Goal: Task Accomplishment & Management: Use online tool/utility

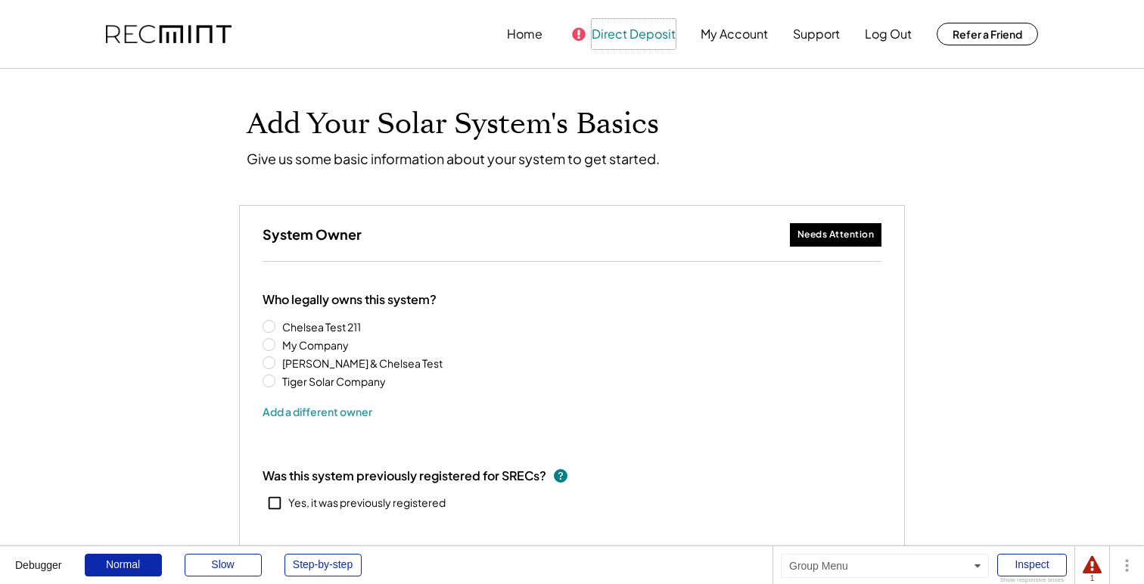
click at [633, 33] on button "Direct Deposit" at bounding box center [634, 34] width 84 height 30
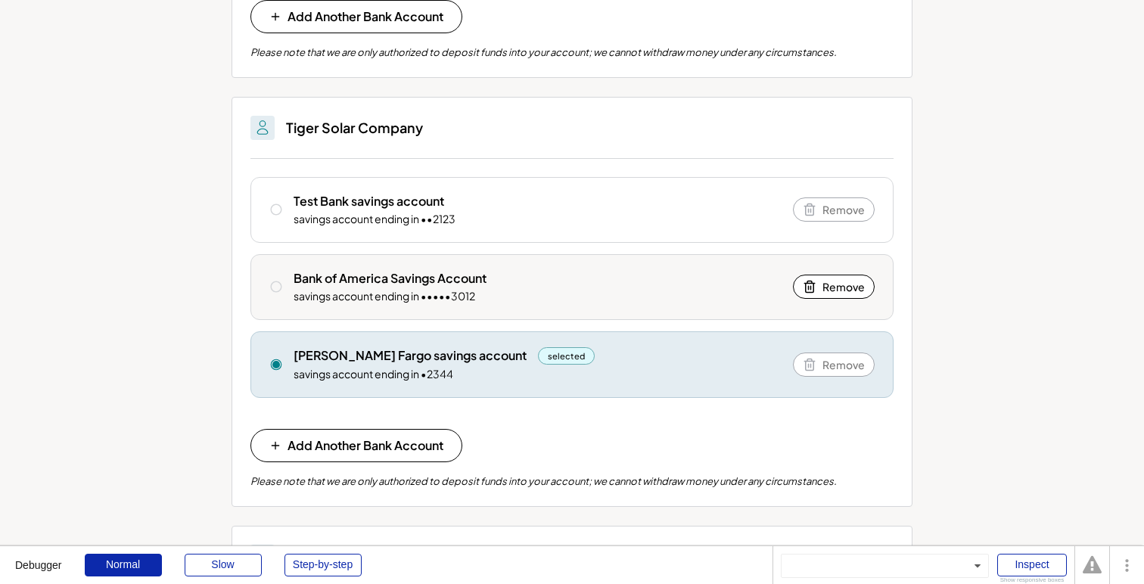
scroll to position [625, 0]
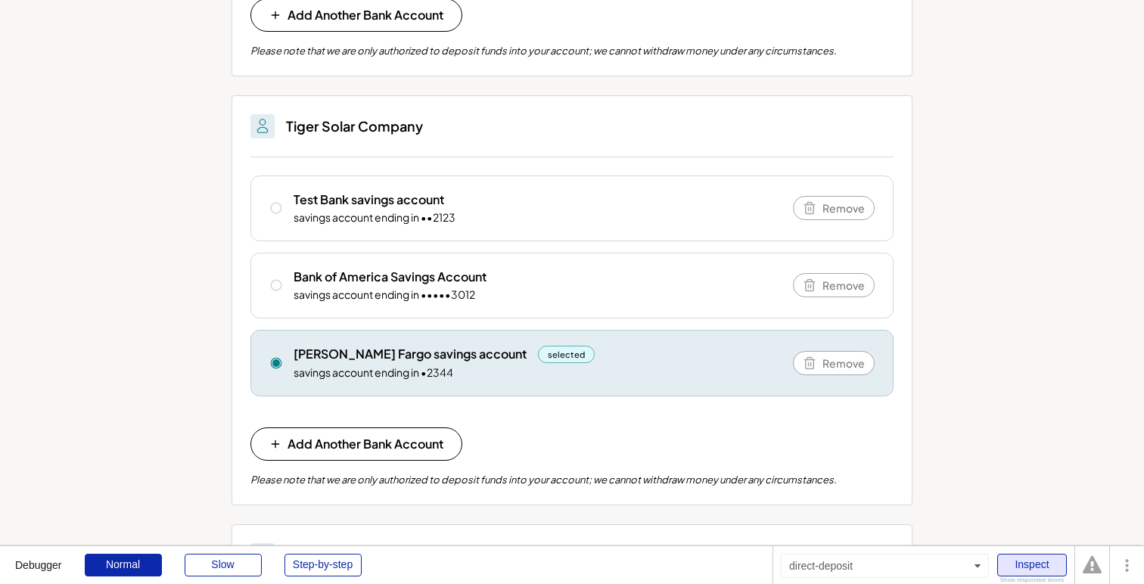
click at [1043, 563] on div "Inspect" at bounding box center [1032, 565] width 70 height 23
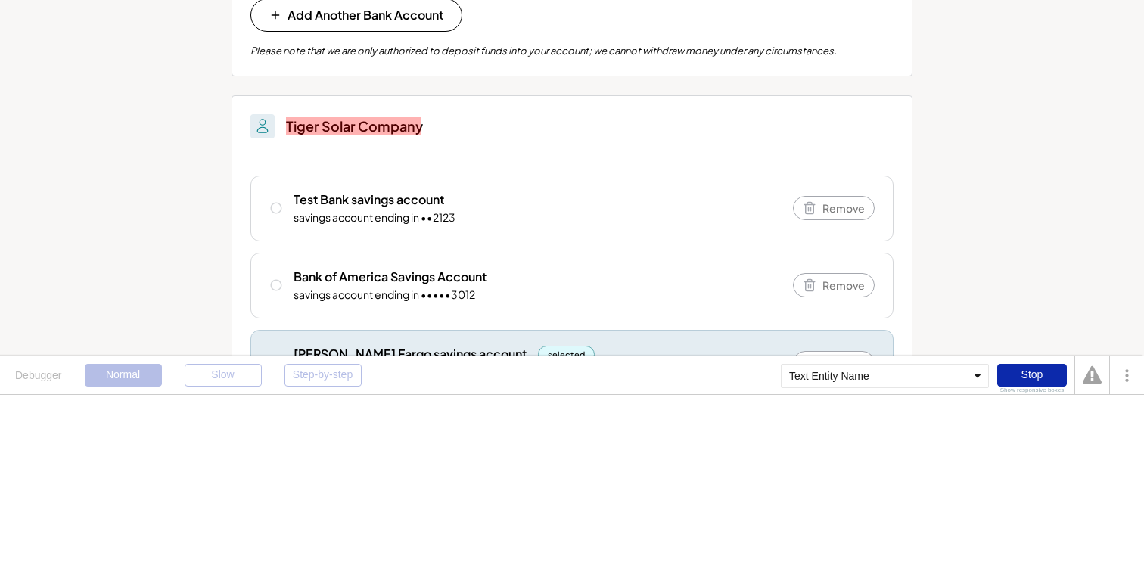
click at [384, 129] on h3 "Tiger Solar Company" at bounding box center [354, 125] width 137 height 17
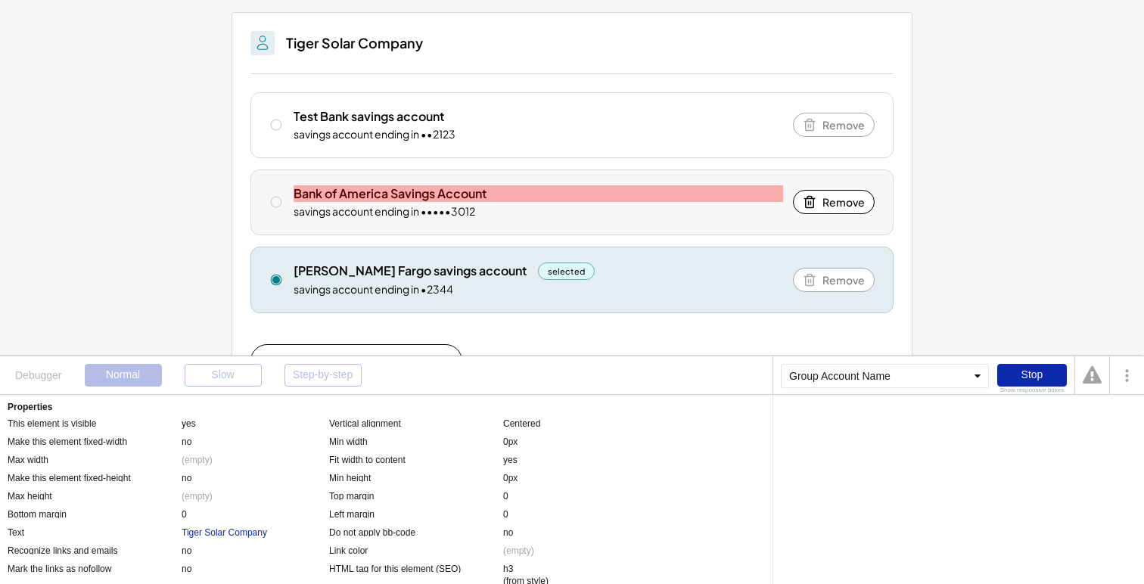
scroll to position [698, 0]
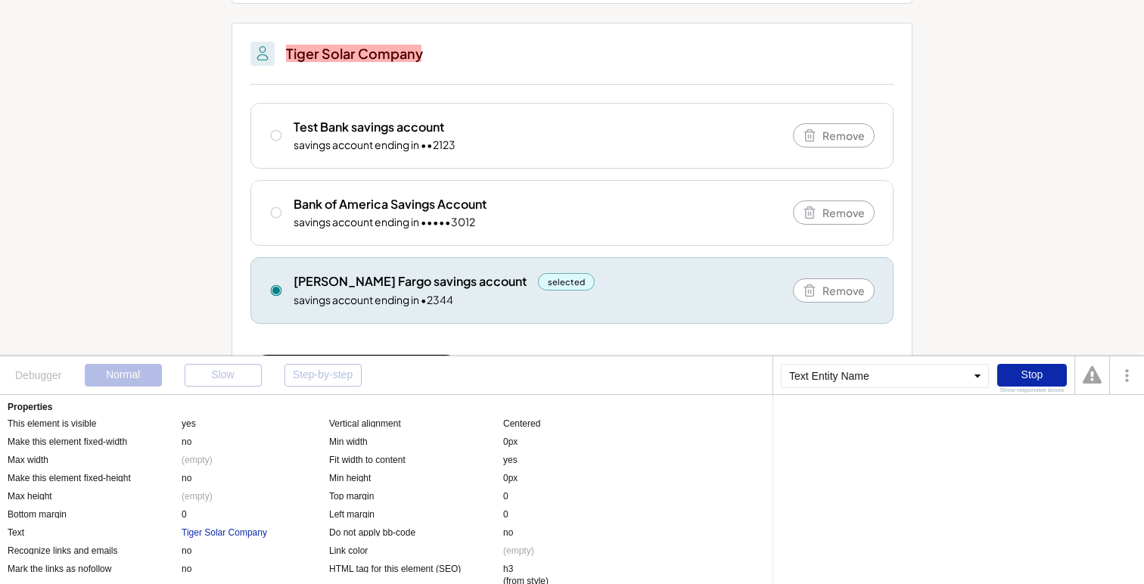
click at [353, 54] on h3 "Tiger Solar Company" at bounding box center [354, 53] width 137 height 17
click at [236, 534] on div "Tiger Solar Company" at bounding box center [224, 533] width 85 height 12
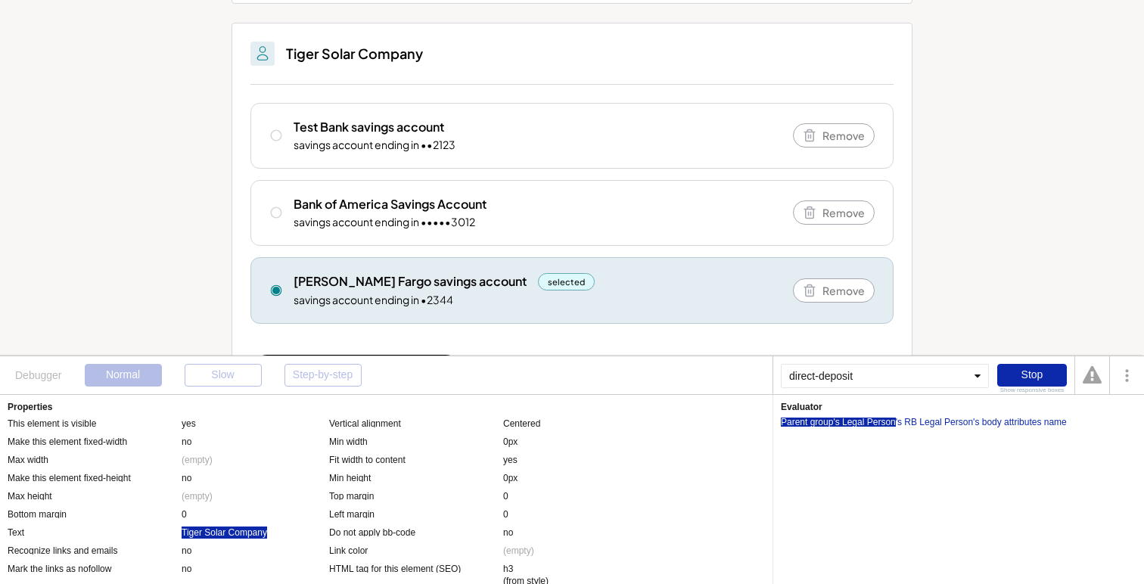
click at [844, 418] on div "Parent group's Legal Person" at bounding box center [838, 422] width 115 height 9
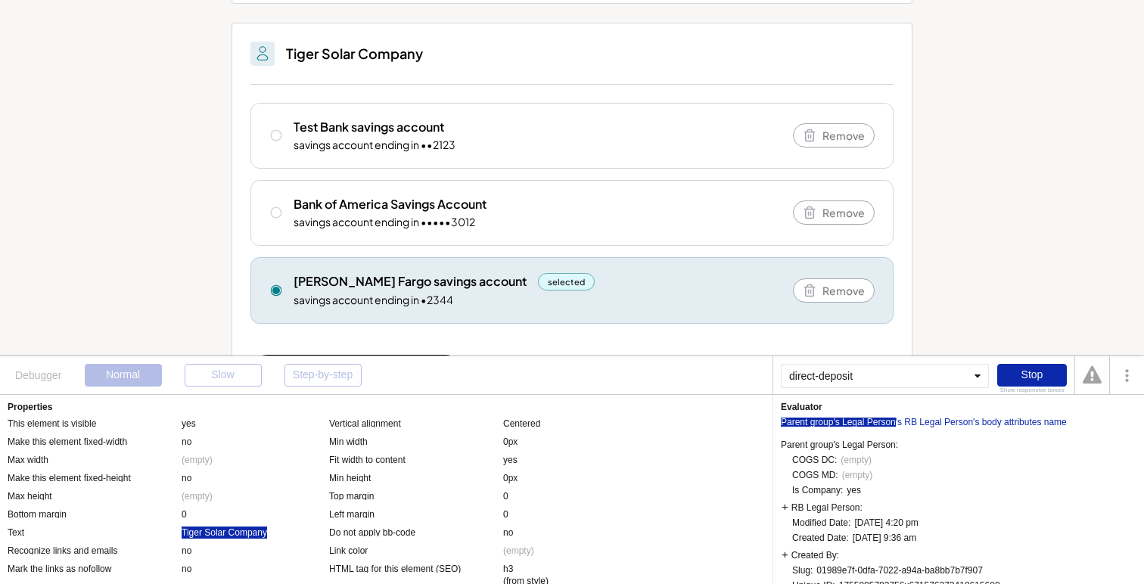
scroll to position [17, 0]
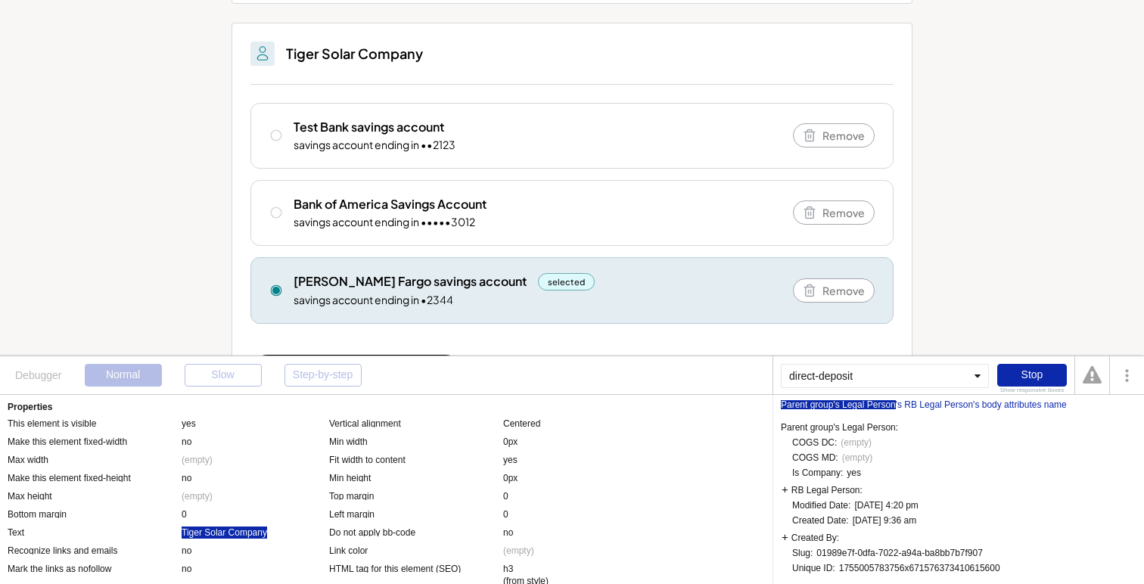
click at [852, 555] on div "01989e7f-0dfa-7022-a94a-ba8bb7b7f907" at bounding box center [899, 553] width 166 height 9
drag, startPoint x: 983, startPoint y: 550, endPoint x: 819, endPoint y: 554, distance: 163.5
click at [819, 554] on div "01989e7f-0dfa-7022-a94a-ba8bb7b7f907" at bounding box center [899, 553] width 166 height 9
copy div "01989e7f-0dfa-7022-a94a-ba8bb7b7f907"
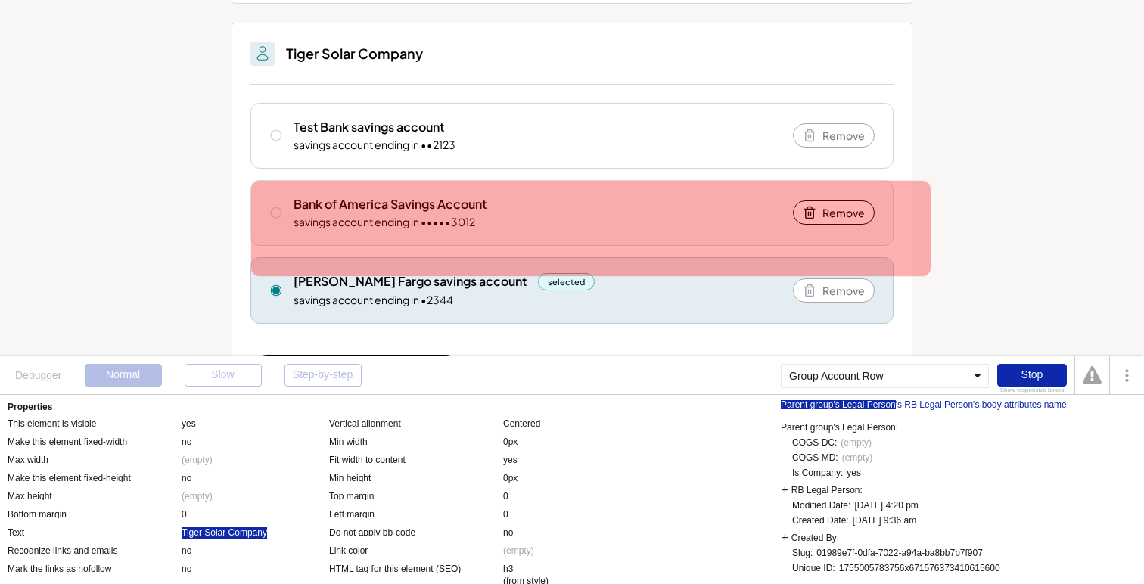
click at [311, 233] on div "Bank of America Savings Account savings account ending in •••••3012 Remove" at bounding box center [571, 213] width 643 height 66
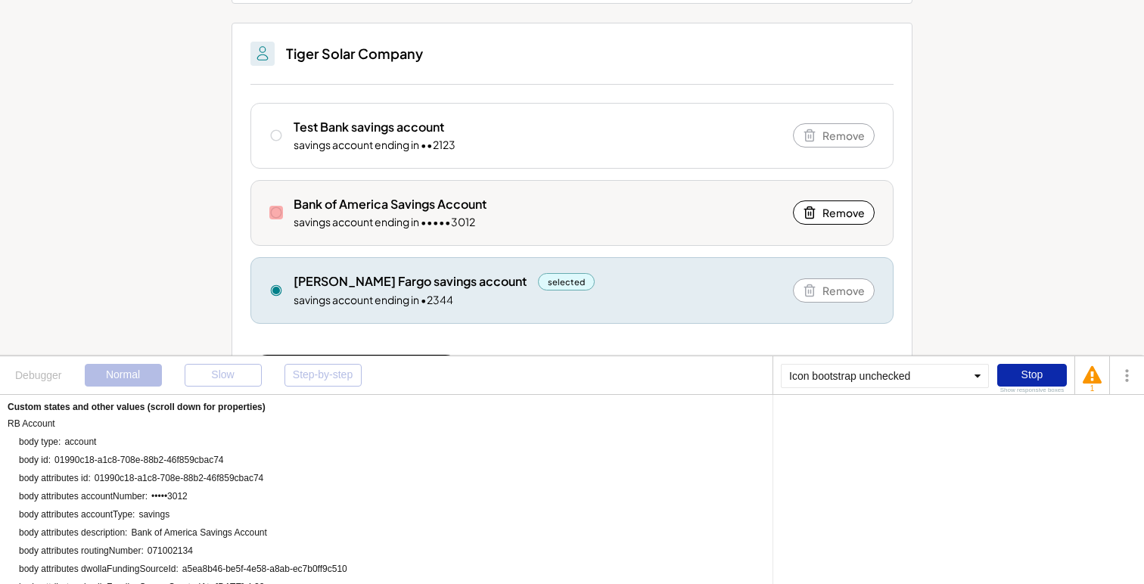
click at [275, 213] on icon at bounding box center [276, 213] width 14 height 14
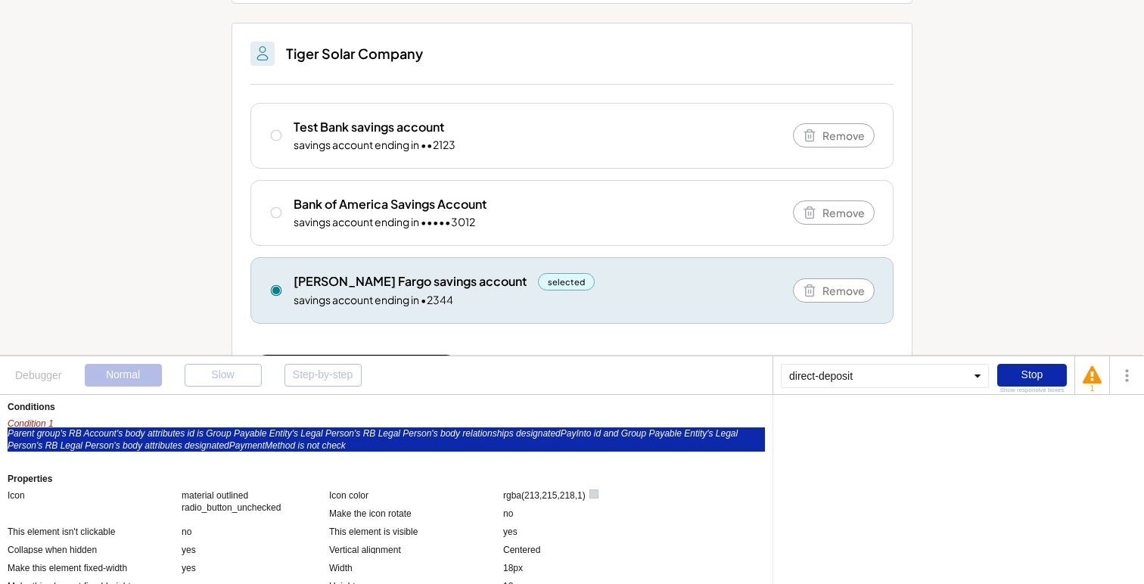
click at [575, 433] on div "Parent group's RB Account's body attributes id is Group Payable Entity's Legal …" at bounding box center [386, 439] width 757 height 24
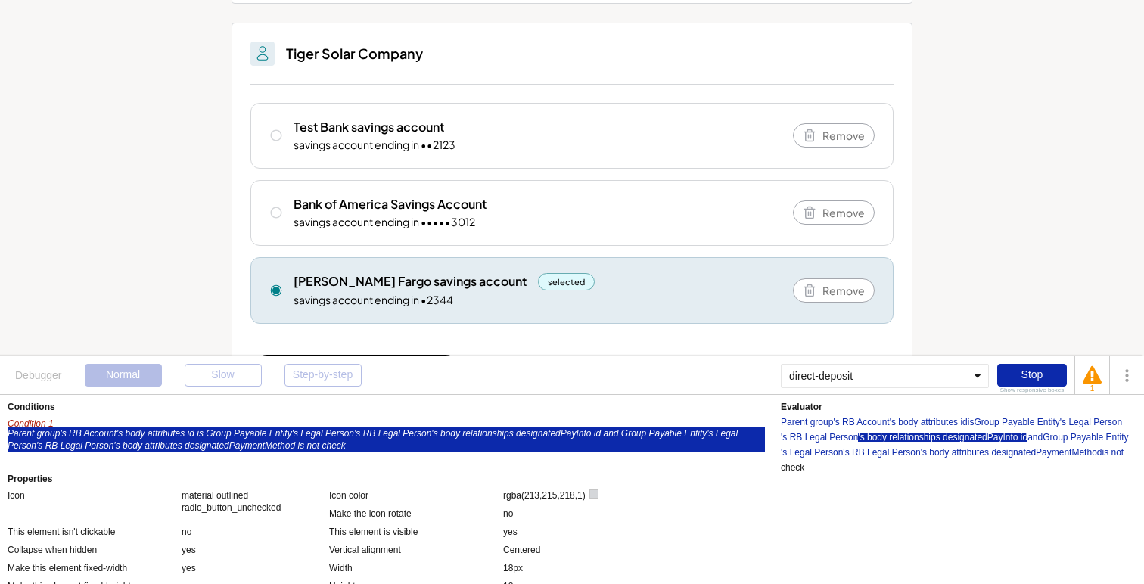
click at [969, 433] on div "'s body relationships designatedPayInto id" at bounding box center [942, 437] width 169 height 9
drag, startPoint x: 959, startPoint y: 490, endPoint x: 1117, endPoint y: 491, distance: 158.1
click at [1116, 491] on div "01990c1b-5529-700f-80ff-9b3f9ac3885f" at bounding box center [1036, 490] width 160 height 9
copy body "01990c1b-5529-700f-80ff-9b3f9ac3885f Clear errors Open Page in Editor Disable D…"
